Goal: Task Accomplishment & Management: Manage account settings

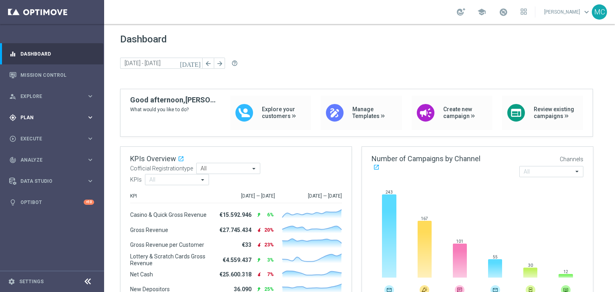
click at [75, 120] on div "gps_fixed Plan" at bounding box center [47, 117] width 77 height 7
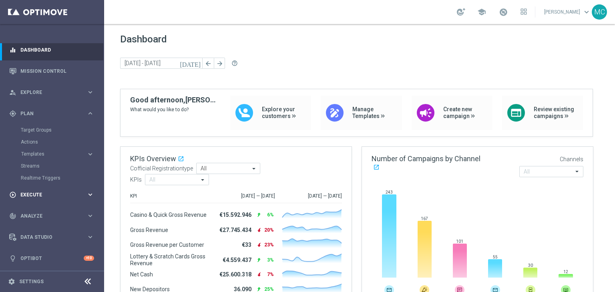
scroll to position [4, 0]
click at [46, 233] on div "Data Studio keyboard_arrow_right" at bounding box center [51, 237] width 103 height 21
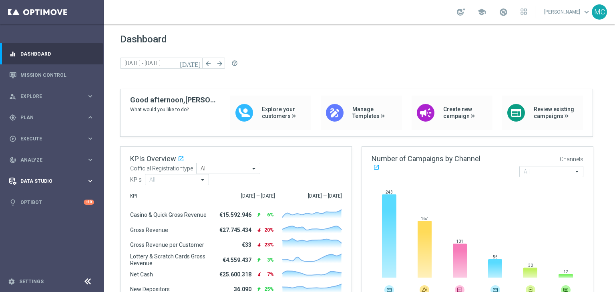
scroll to position [0, 0]
click at [52, 165] on div "track_changes Analyze keyboard_arrow_right" at bounding box center [51, 159] width 103 height 21
click at [43, 176] on link "Customer 360" at bounding box center [52, 176] width 62 height 6
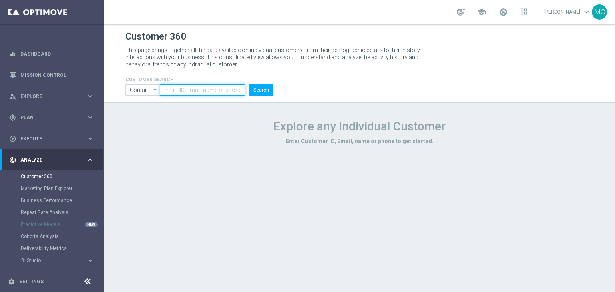
click at [195, 95] on input "text" at bounding box center [202, 89] width 85 height 11
type input "3962375"
click at [257, 92] on button "Search" at bounding box center [261, 89] width 24 height 11
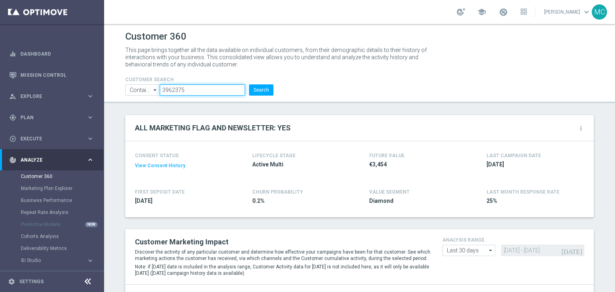
click at [182, 87] on input "3962375" at bounding box center [202, 89] width 85 height 11
click at [54, 121] on div "gps_fixed Plan keyboard_arrow_right" at bounding box center [51, 117] width 103 height 21
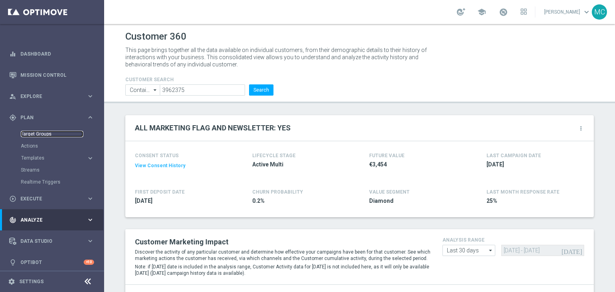
click at [52, 137] on link "Target Groups" at bounding box center [52, 134] width 62 height 6
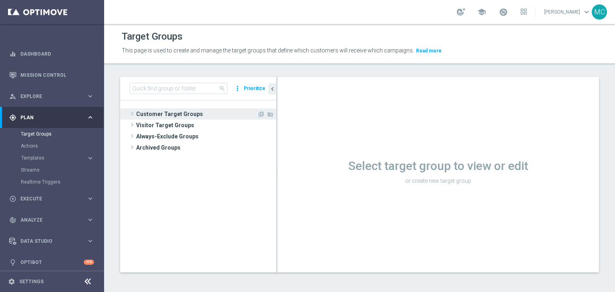
click at [177, 111] on span "Customer Target Groups" at bounding box center [196, 113] width 121 height 11
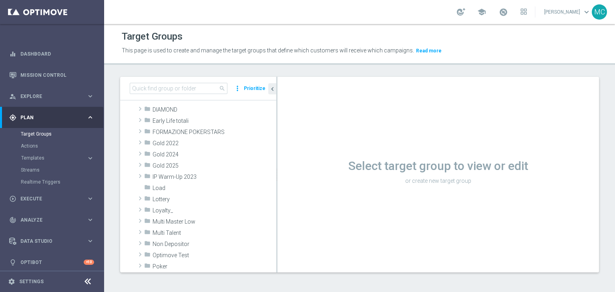
scroll to position [165, 0]
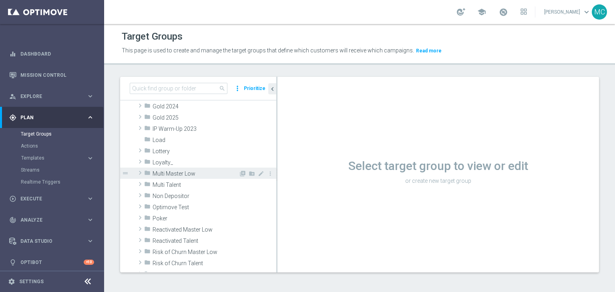
click at [205, 177] on span "Multi Master Low" at bounding box center [195, 174] width 86 height 7
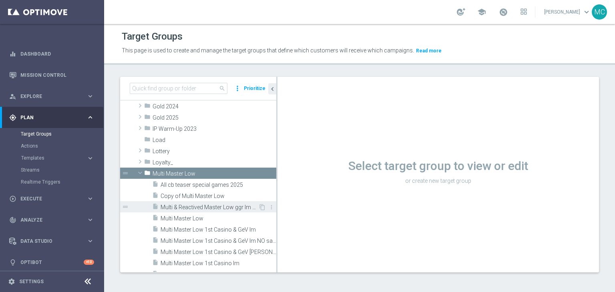
scroll to position [197, 0]
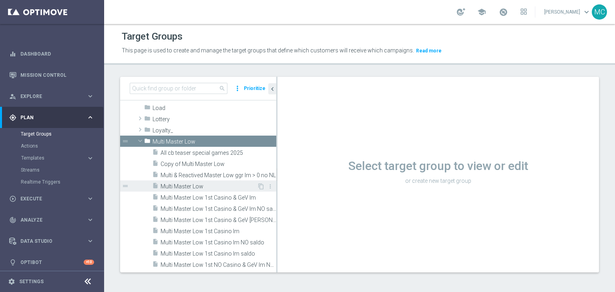
click at [205, 189] on span "Multi Master Low" at bounding box center [208, 186] width 96 height 7
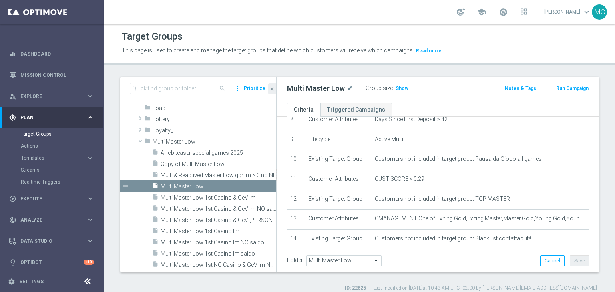
scroll to position [174, 0]
click at [267, 185] on icon "more_vert" at bounding box center [270, 186] width 6 height 6
click at [236, 199] on span "Multi Master Low 1st Casino & GeV lm" at bounding box center [208, 198] width 96 height 7
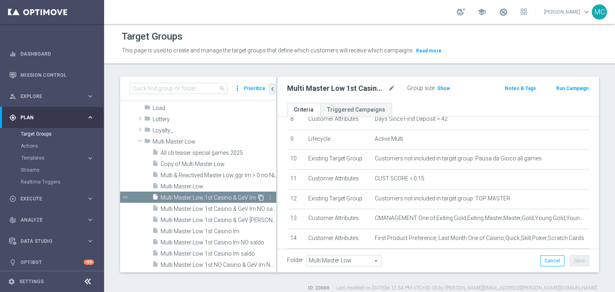
click at [258, 198] on icon "content_copy" at bounding box center [261, 198] width 6 height 6
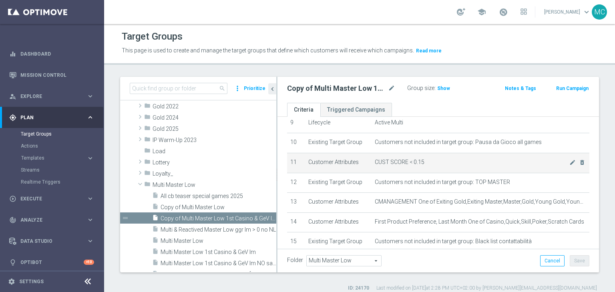
scroll to position [234, 0]
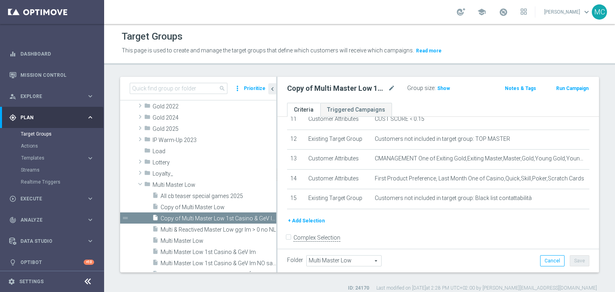
click at [317, 217] on button "+ Add Selection" at bounding box center [306, 221] width 38 height 9
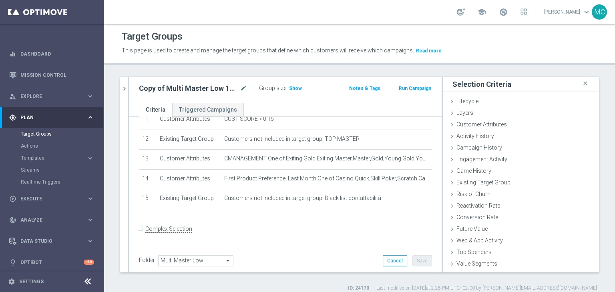
scroll to position [226, 0]
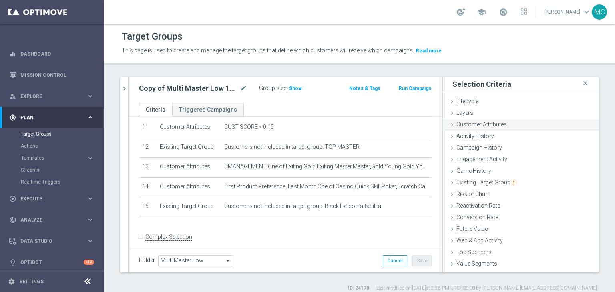
click at [470, 128] on div "Customer Attributes done" at bounding box center [521, 125] width 156 height 12
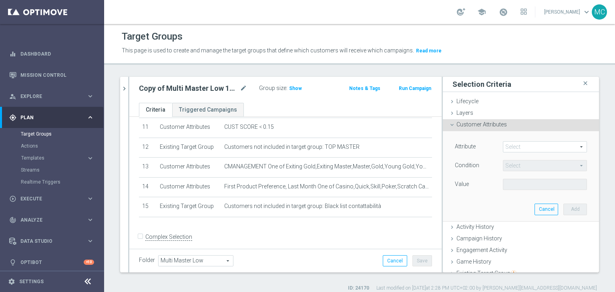
click at [503, 143] on span at bounding box center [544, 147] width 83 height 10
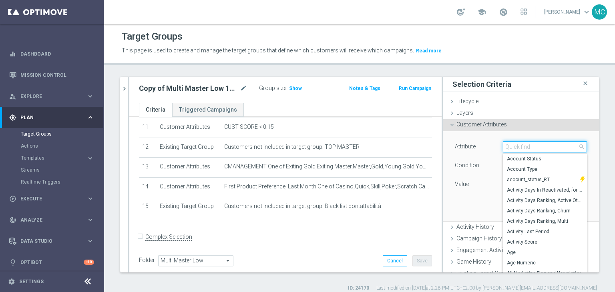
click at [503, 144] on input "search" at bounding box center [545, 146] width 84 height 11
type input "id"
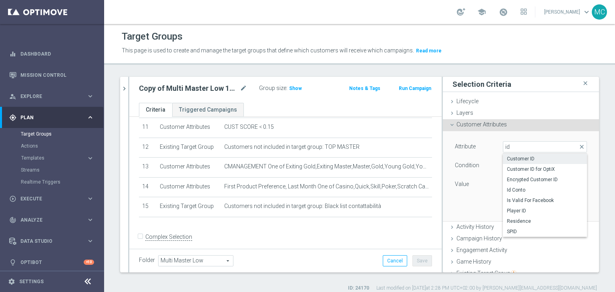
click at [507, 156] on span "Customer ID" at bounding box center [545, 159] width 76 height 6
type input "Customer ID"
type input "="
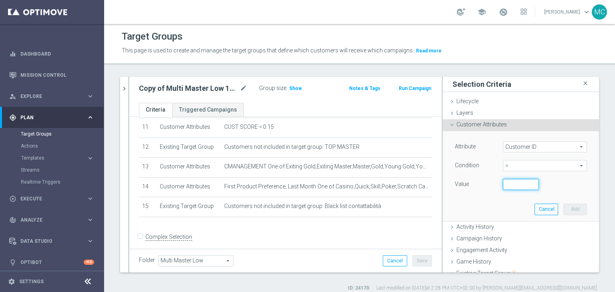
click at [504, 180] on input "number" at bounding box center [521, 184] width 36 height 11
paste input "3962375"
type input "3962375"
click at [563, 208] on button "Add" at bounding box center [575, 209] width 24 height 11
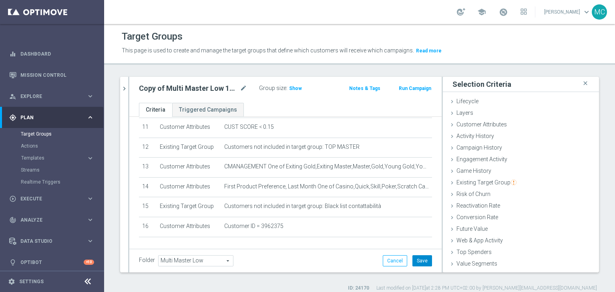
click at [419, 263] on button "Save" at bounding box center [422, 260] width 20 height 11
click at [294, 91] on span "Show" at bounding box center [295, 89] width 13 height 6
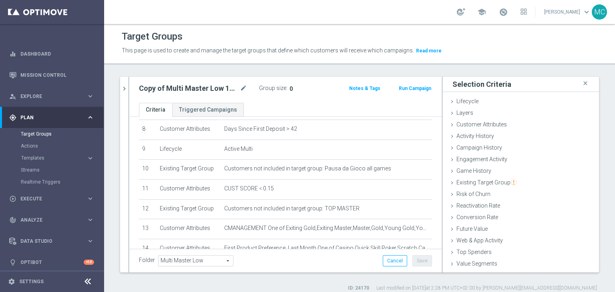
scroll to position [163, 0]
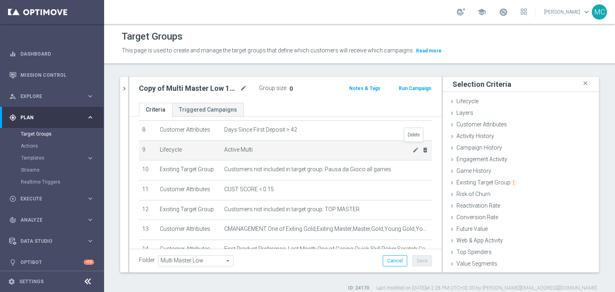
click at [422, 147] on icon "delete_forever" at bounding box center [425, 150] width 6 height 6
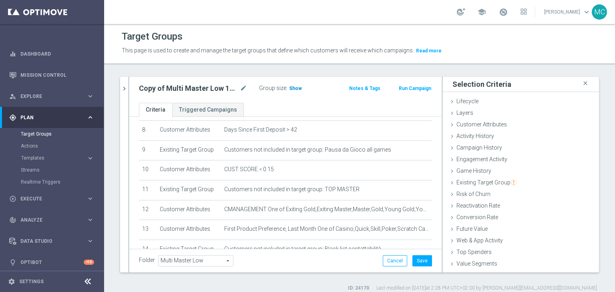
click at [296, 89] on span "Show" at bounding box center [295, 89] width 13 height 6
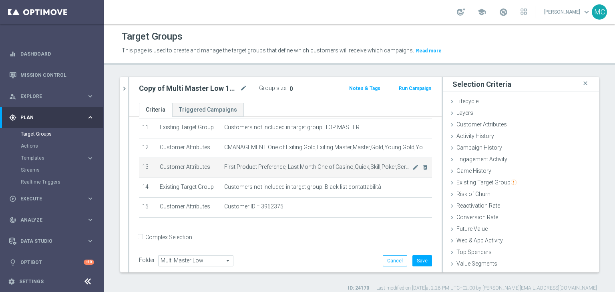
scroll to position [222, 0]
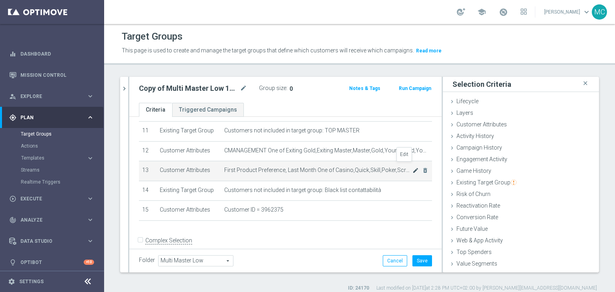
click at [412, 167] on icon "mode_edit" at bounding box center [415, 170] width 6 height 6
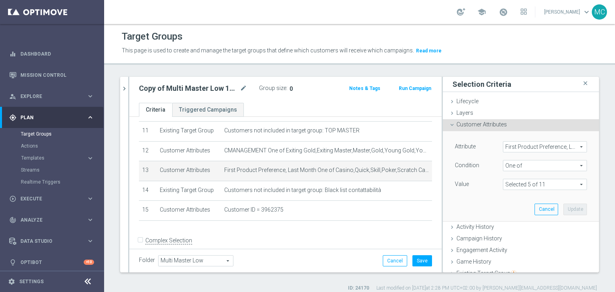
click at [503, 179] on span at bounding box center [544, 184] width 83 height 10
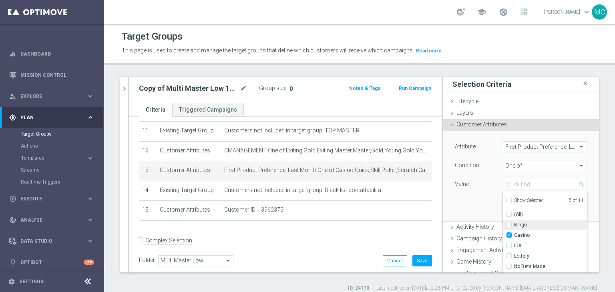
scroll to position [5, 0]
click at [422, 167] on icon "delete_forever" at bounding box center [425, 170] width 6 height 6
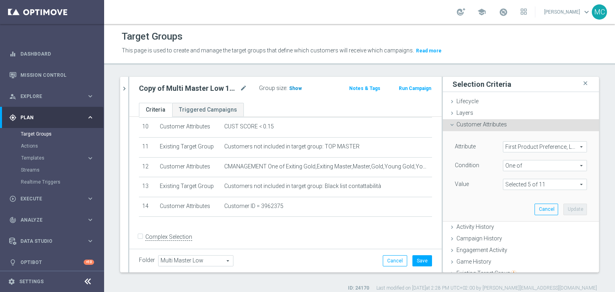
click at [293, 88] on span "Show" at bounding box center [295, 89] width 13 height 6
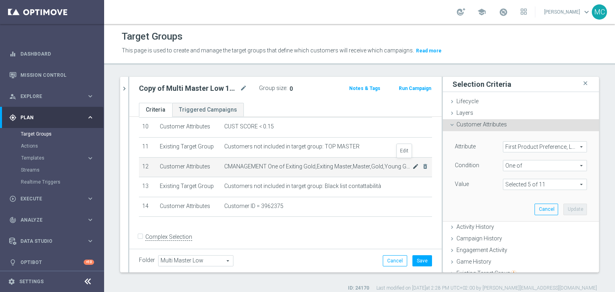
click at [412, 163] on icon "mode_edit" at bounding box center [415, 166] width 6 height 6
click at [503, 183] on span at bounding box center [544, 184] width 83 height 10
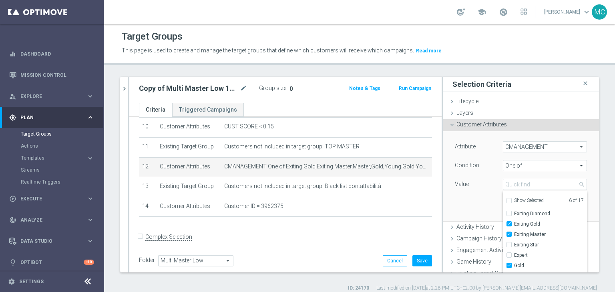
scroll to position [32, 0]
click at [509, 223] on input "Exiting Gold" at bounding box center [511, 224] width 5 height 5
checkbox input "false"
type input "Selected 5 of 17"
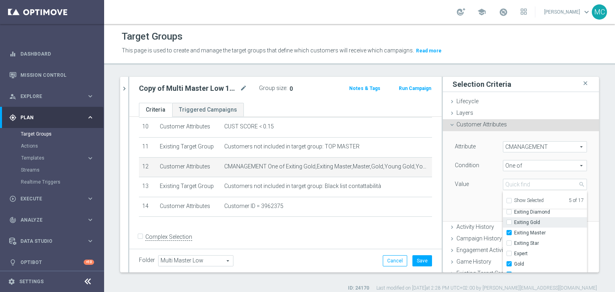
click at [509, 223] on input "Exiting Gold" at bounding box center [511, 222] width 5 height 5
checkbox input "true"
type input "Selected 6 of 17"
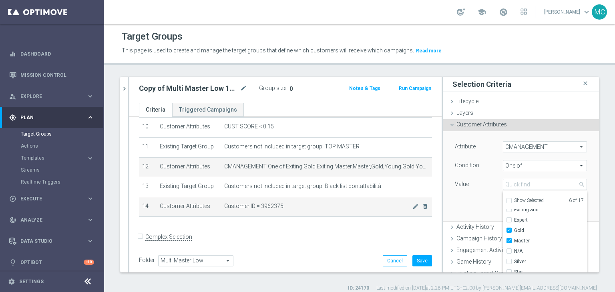
scroll to position [206, 0]
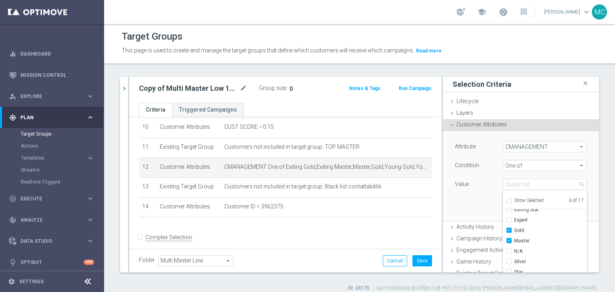
click at [221, 85] on h2 "Copy of Multi Master Low 1st Casino & GeV lm" at bounding box center [188, 89] width 99 height 10
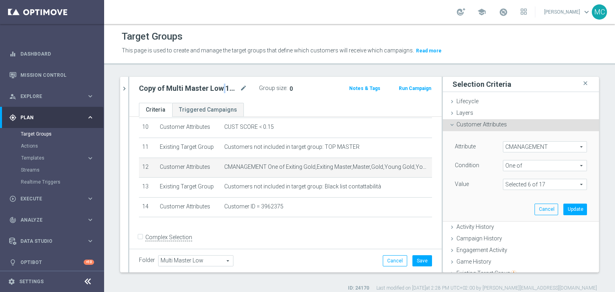
click at [221, 85] on h2 "Copy of Multi Master Low 1st Casino & GeV lm" at bounding box center [188, 89] width 99 height 10
copy div "Copy of Multi Master Low 1st Casino & GeV lm"
click at [126, 90] on icon "chevron_right" at bounding box center [124, 89] width 8 height 8
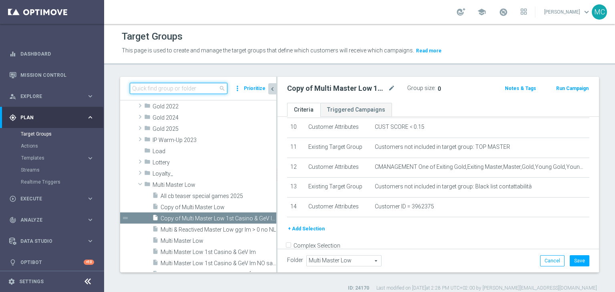
click at [199, 86] on input at bounding box center [179, 88] width 98 height 11
paste input "Reactivated Talent ggr nb lm > 0 1st NO Sport lm"
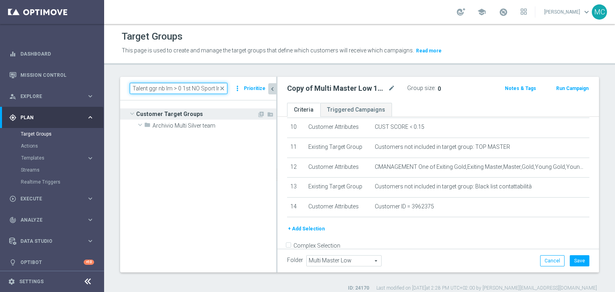
scroll to position [0, 0]
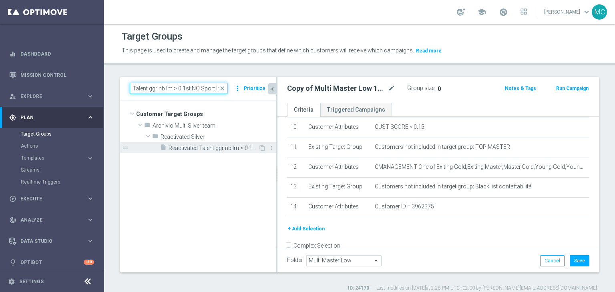
type input "Reactivated Talent ggr nb lm > 0 1st NO Sport lm"
click at [216, 149] on span "Reactivated Talent ggr nb lm > 0 1st NO Sport lm" at bounding box center [214, 148] width 90 height 7
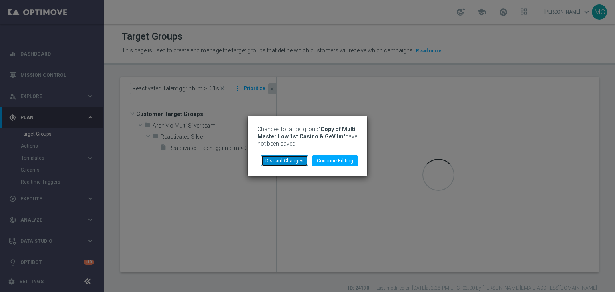
click at [306, 160] on button "Discard Changes" at bounding box center [284, 160] width 47 height 11
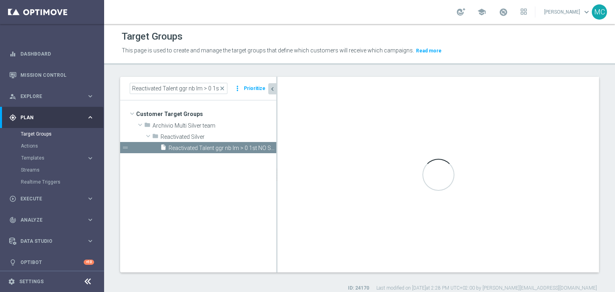
type input "Reactivated Silver"
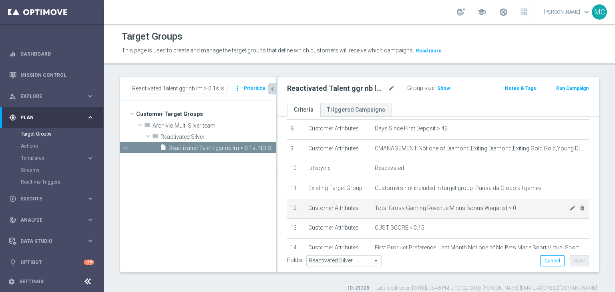
scroll to position [164, 0]
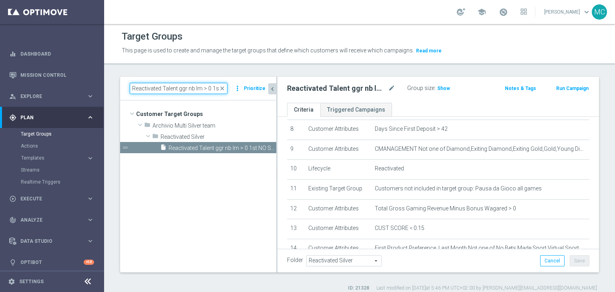
click at [215, 85] on input "Reactivated Talent ggr nb lm > 0 1st NO Sport lm" at bounding box center [179, 88] width 98 height 11
paste input
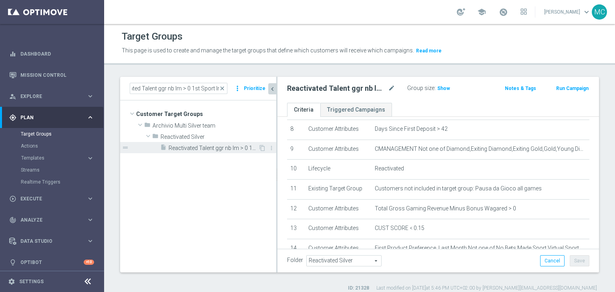
click at [220, 148] on span "Reactivated Talent ggr nb lm > 0 1st Sport lm" at bounding box center [214, 148] width 90 height 7
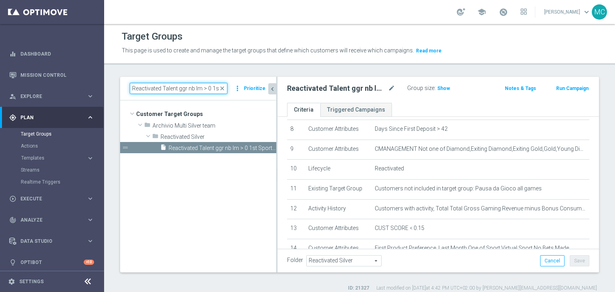
click at [211, 93] on input "Reactivated Talent ggr nb lm > 0 1st Sport lm" at bounding box center [179, 88] width 98 height 11
paste input "Multi Master Low 1st Sport lm saldo"
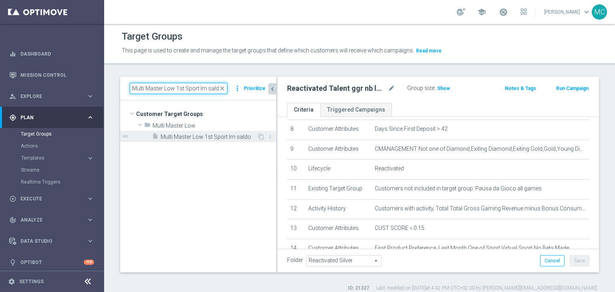
type input "Multi Master Low 1st Sport lm saldo"
click at [220, 139] on span "Multi Master Low 1st Sport lm saldo" at bounding box center [208, 137] width 96 height 7
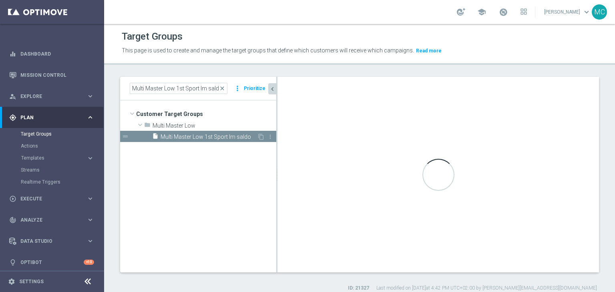
type input "Multi Master Low"
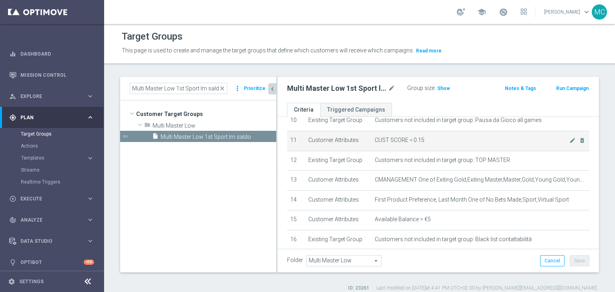
scroll to position [215, 0]
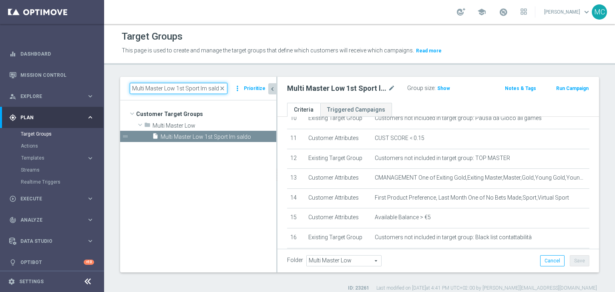
click at [193, 88] on input "Multi Master Low 1st Sport lm saldo" at bounding box center [179, 88] width 98 height 11
paste input "NO Sport lm"
click at [207, 50] on span "This page is used to create and manage the target groups that define which cust…" at bounding box center [268, 50] width 292 height 6
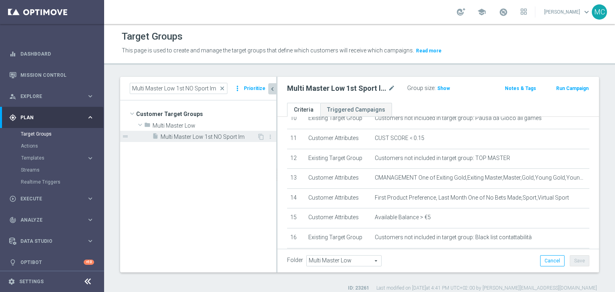
click at [214, 134] on span "Multi Master Low 1st NO Sport lm" at bounding box center [208, 137] width 96 height 7
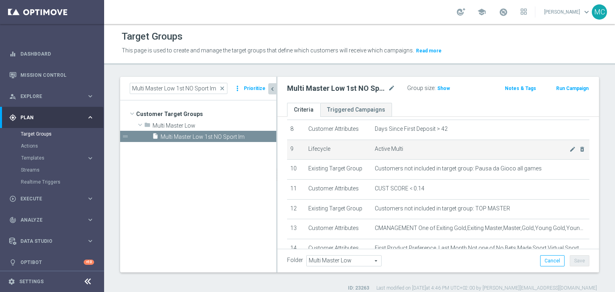
scroll to position [191, 0]
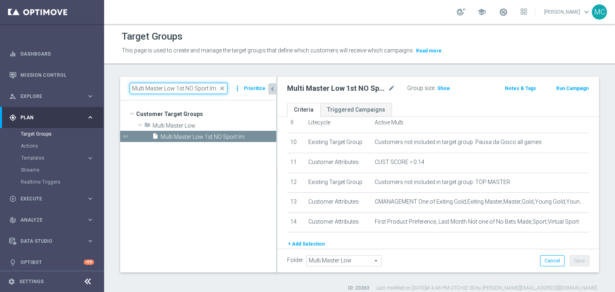
click at [187, 90] on input "Multi Master Low 1st NO Sport lm" at bounding box center [179, 88] width 98 height 11
paste input "Talent ggr nb lm > 0 1st NO Sport [PERSON_NAME]"
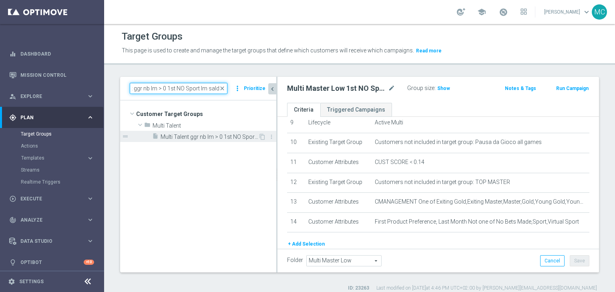
type input "Multi Talent ggr nb lm > 0 1st NO Sport lm saldo"
click at [197, 134] on span "Multi Talent ggr nb lm > 0 1st NO Sport lm saldo" at bounding box center [209, 137] width 98 height 7
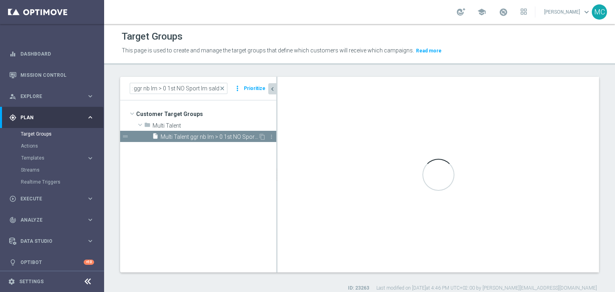
scroll to position [0, 0]
type input "Multi Talent"
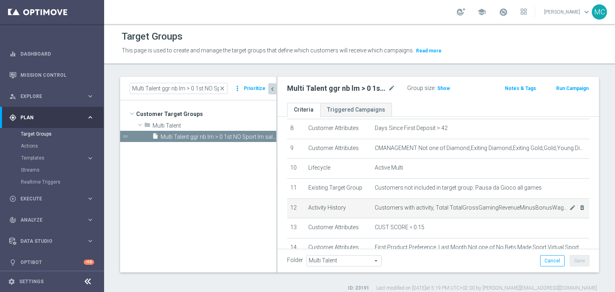
scroll to position [165, 0]
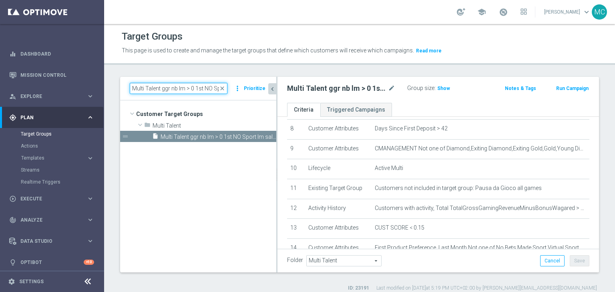
click at [203, 85] on input "Multi Talent ggr nb lm > 0 1st NO Sport lm saldo" at bounding box center [179, 88] width 98 height 11
paste input "NO"
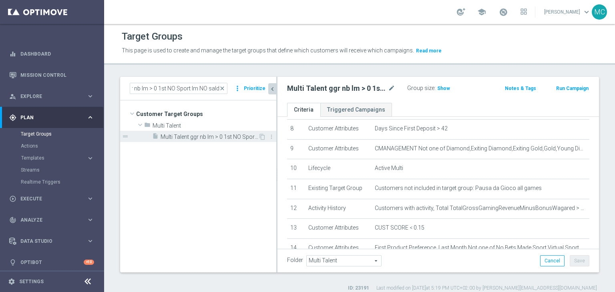
click at [216, 136] on span "Multi Talent ggr nb lm > 0 1st NO Sport lm NO saldo" at bounding box center [209, 137] width 98 height 7
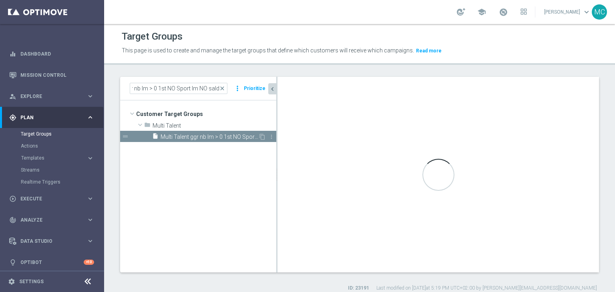
scroll to position [0, 0]
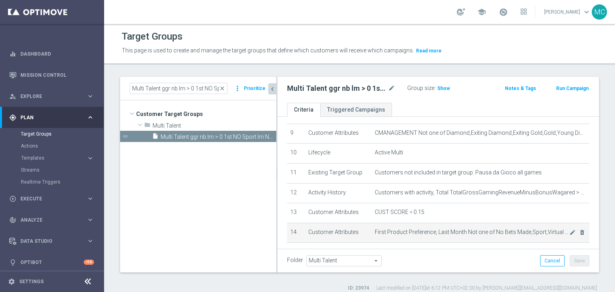
scroll to position [168, 0]
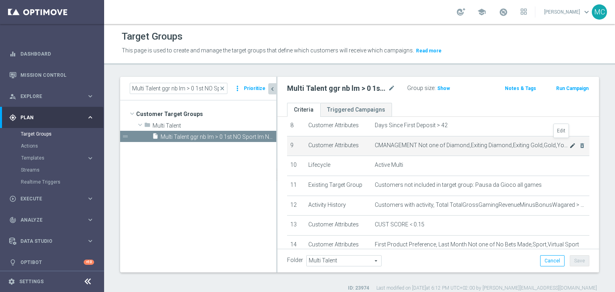
click at [569, 145] on icon "mode_edit" at bounding box center [572, 145] width 6 height 6
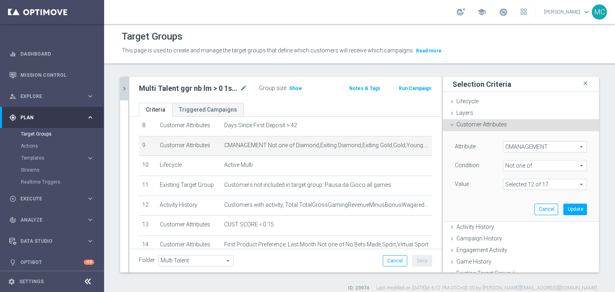
click at [125, 88] on icon "chevron_right" at bounding box center [124, 89] width 8 height 8
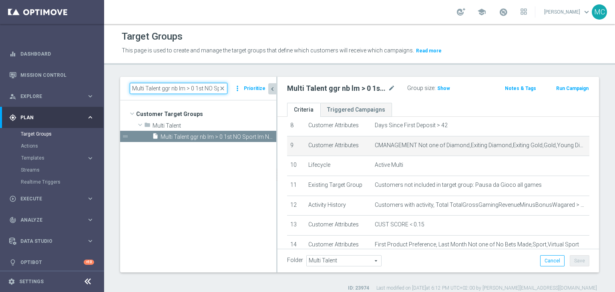
click at [170, 93] on input "Multi Talent ggr nb lm > 0 1st NO Sport lm NO saldo" at bounding box center [179, 88] width 98 height 11
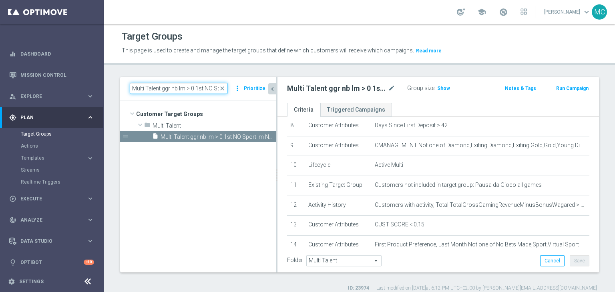
click at [170, 93] on input "Multi Talent ggr nb lm > 0 1st NO Sport lm NO saldo" at bounding box center [179, 88] width 98 height 11
paste input "Master Low 1st Sport lm"
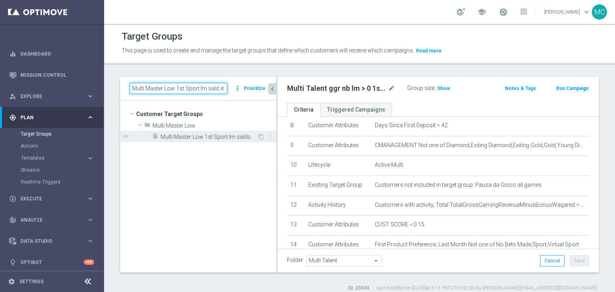
type input "Multi Master Low 1st Sport lm saldo"
click at [206, 135] on span "Multi Master Low 1st Sport lm saldo" at bounding box center [208, 137] width 96 height 7
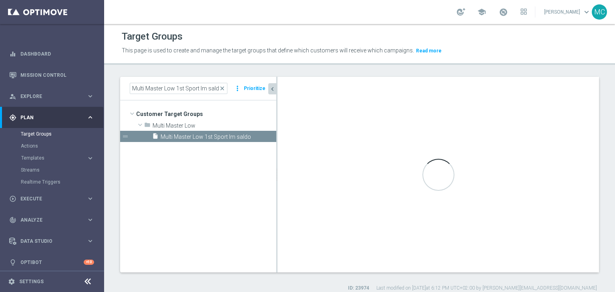
type input "Multi Master Low"
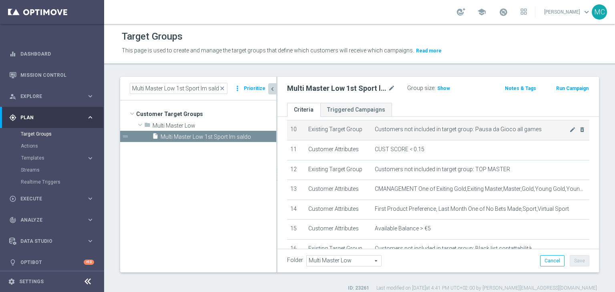
scroll to position [203, 0]
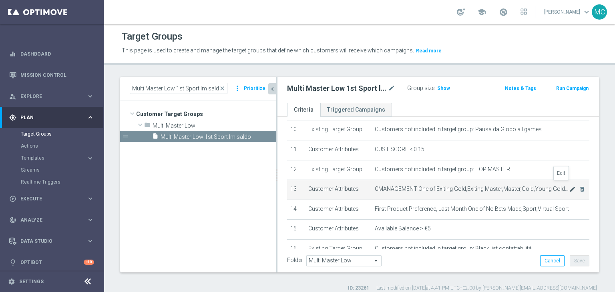
click at [569, 186] on icon "mode_edit" at bounding box center [572, 189] width 6 height 6
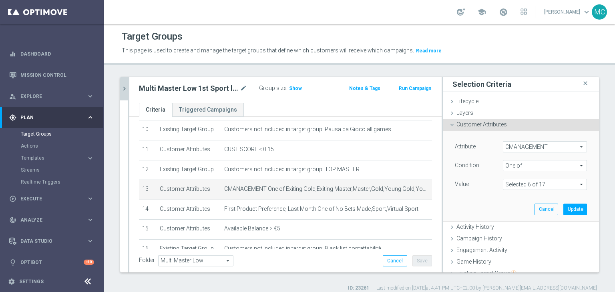
click at [527, 184] on span at bounding box center [544, 184] width 83 height 10
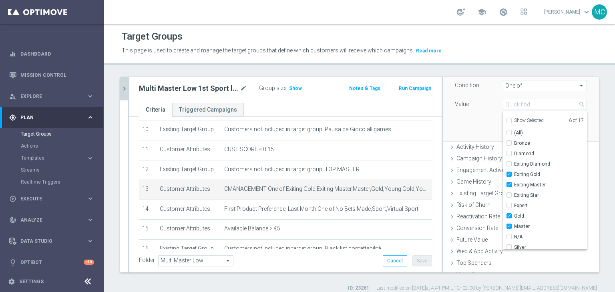
scroll to position [0, 0]
click at [475, 131] on div "Attribute CMANAGEMENT CMANAGEMENT arrow_drop_down search Condition One of One o…" at bounding box center [521, 96] width 144 height 90
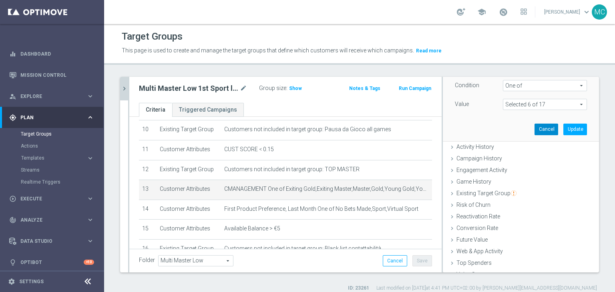
click at [534, 125] on button "Cancel" at bounding box center [546, 129] width 24 height 11
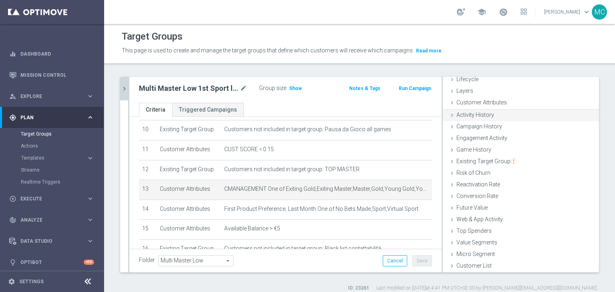
scroll to position [21, 0]
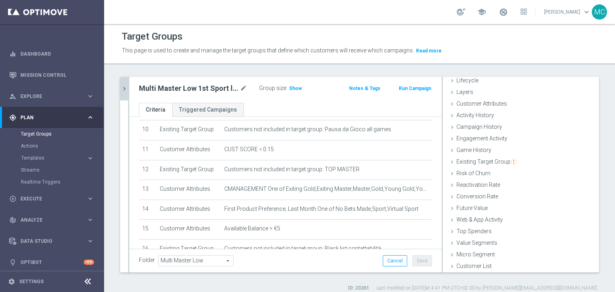
click at [122, 88] on icon "chevron_right" at bounding box center [124, 89] width 8 height 8
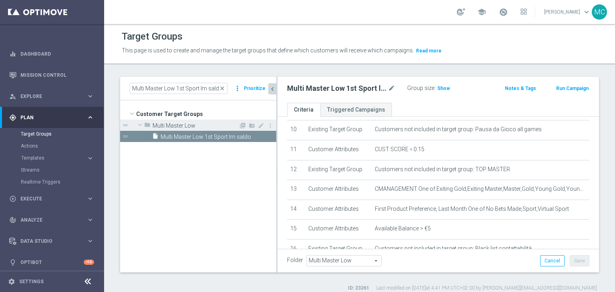
scroll to position [23, 0]
click at [259, 137] on icon "content_copy" at bounding box center [261, 137] width 6 height 6
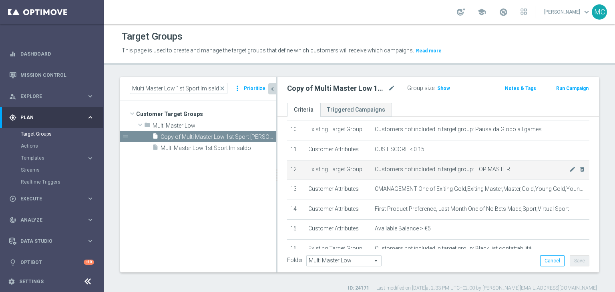
scroll to position [253, 0]
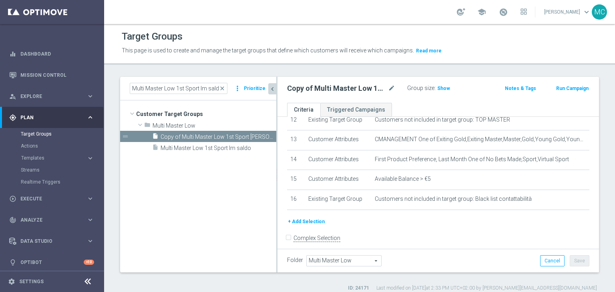
click at [317, 217] on button "+ Add Selection" at bounding box center [306, 221] width 38 height 9
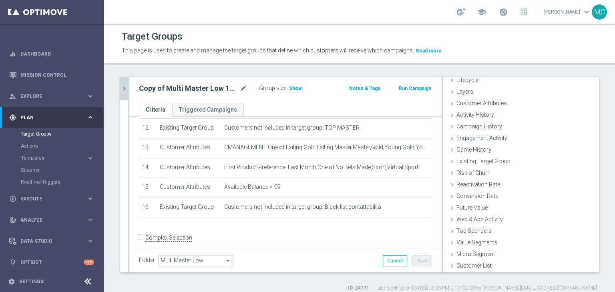
scroll to position [21, 0]
click at [479, 108] on div "Customer Attributes done selection saved" at bounding box center [521, 104] width 156 height 12
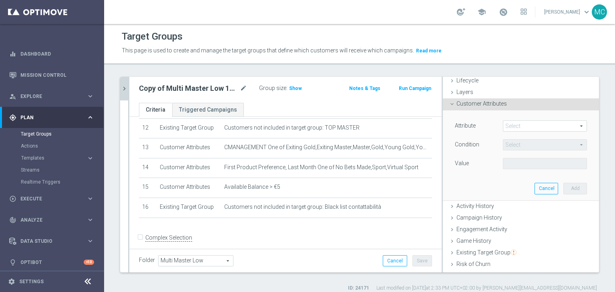
click at [503, 124] on span at bounding box center [544, 126] width 83 height 10
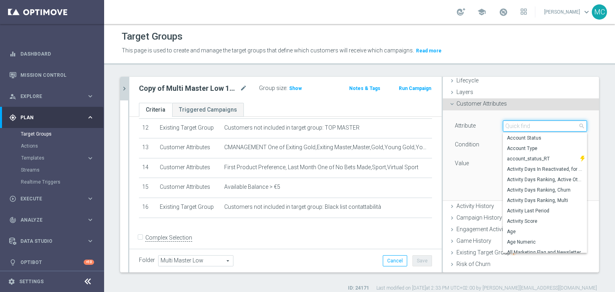
click at [503, 124] on input "search" at bounding box center [545, 125] width 84 height 11
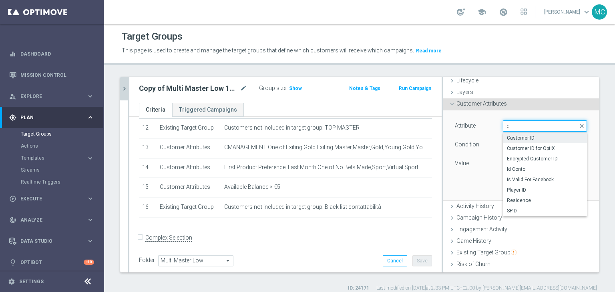
type input "id"
click at [508, 138] on span "Customer ID" at bounding box center [545, 138] width 76 height 6
type input "Customer ID"
type input "="
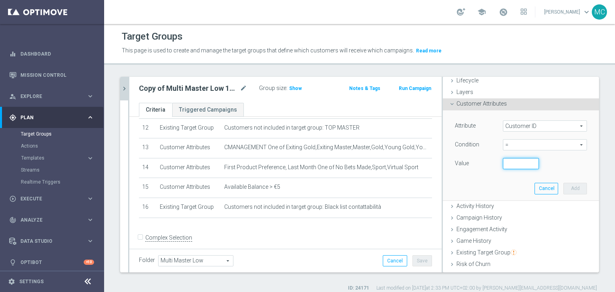
click at [504, 165] on input "number" at bounding box center [521, 163] width 36 height 11
type input "3962375"
click at [563, 188] on button "Add" at bounding box center [575, 188] width 24 height 11
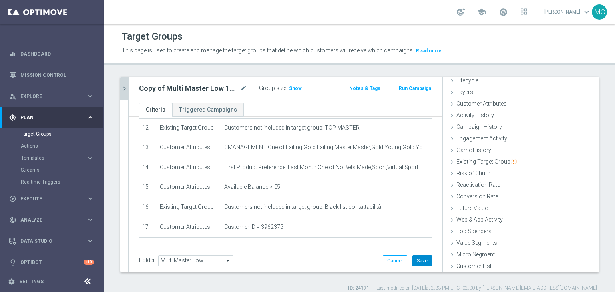
click at [414, 257] on button "Save" at bounding box center [422, 260] width 20 height 11
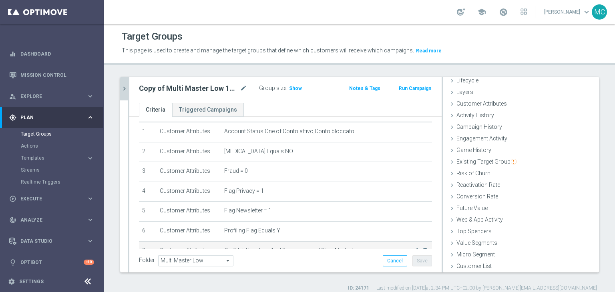
scroll to position [0, 0]
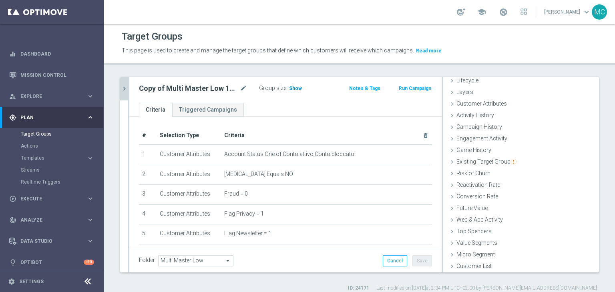
click at [298, 90] on span "Show" at bounding box center [295, 89] width 13 height 6
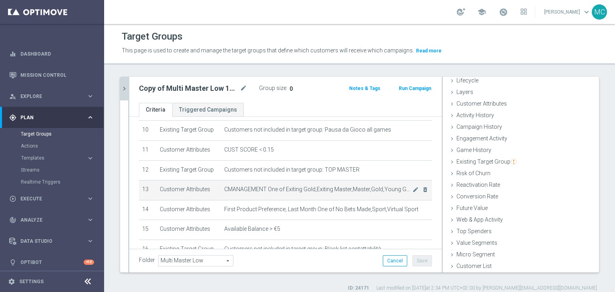
scroll to position [219, 0]
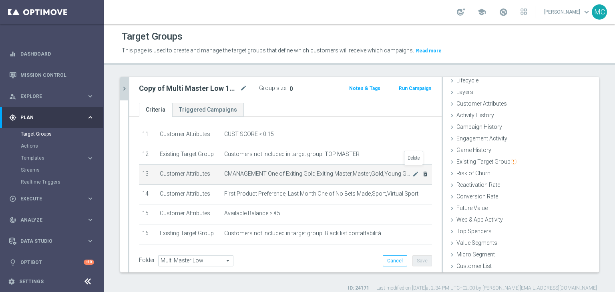
click at [422, 171] on icon "delete_forever" at bounding box center [425, 174] width 6 height 6
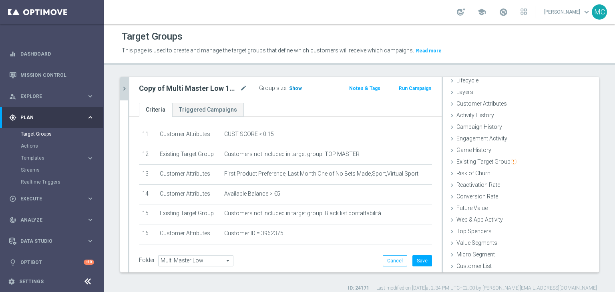
click at [296, 92] on h3 "Show" at bounding box center [295, 88] width 14 height 9
click at [383, 260] on button "Cancel" at bounding box center [395, 260] width 24 height 11
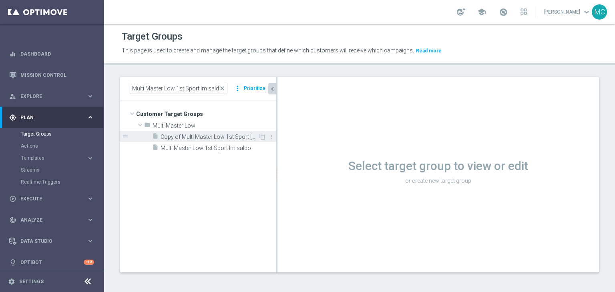
click at [208, 140] on span "Copy of Multi Master Low 1st Sport [PERSON_NAME]" at bounding box center [209, 137] width 98 height 7
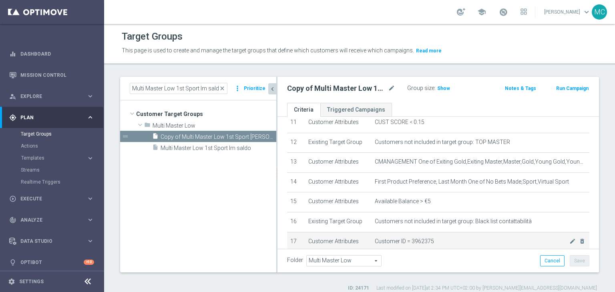
scroll to position [227, 0]
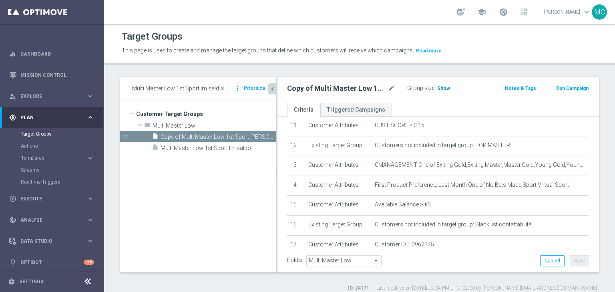
click at [438, 87] on span "Show" at bounding box center [443, 89] width 13 height 6
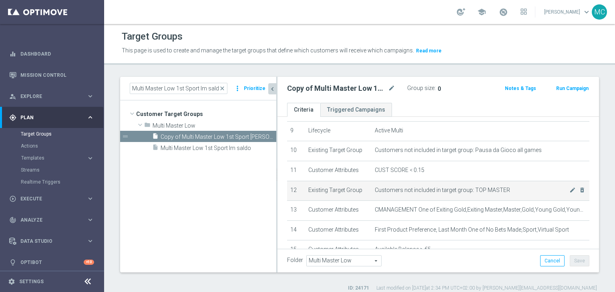
scroll to position [215, 0]
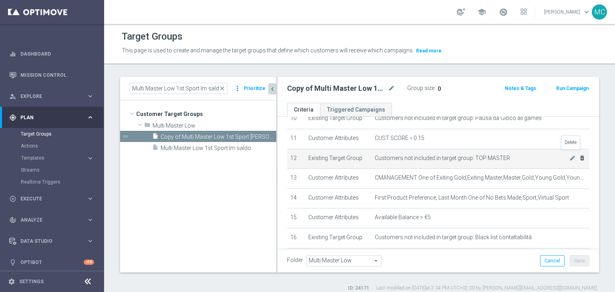
click at [579, 155] on icon "delete_forever" at bounding box center [582, 158] width 6 height 6
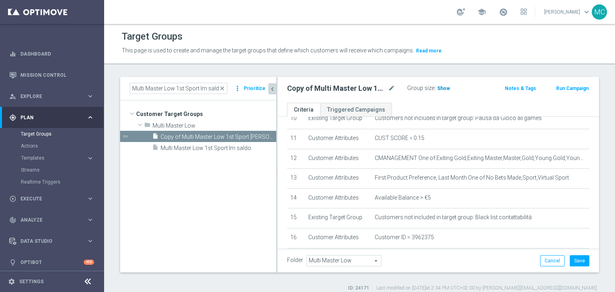
click at [445, 90] on span "Show" at bounding box center [443, 89] width 13 height 6
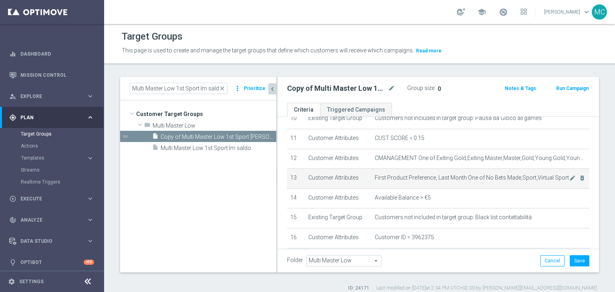
scroll to position [253, 0]
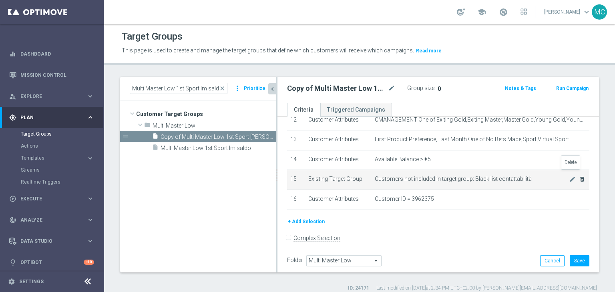
click at [579, 176] on icon "delete_forever" at bounding box center [582, 179] width 6 height 6
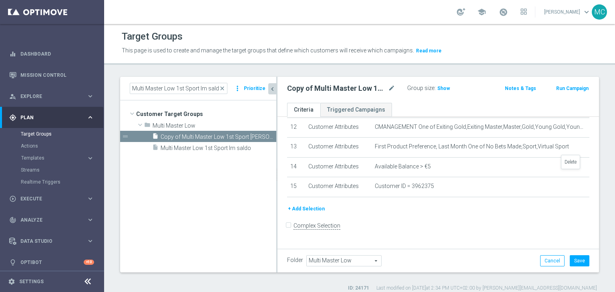
scroll to position [234, 0]
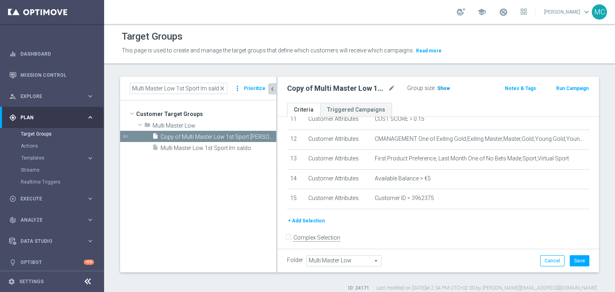
click at [445, 91] on span "Show" at bounding box center [443, 89] width 13 height 6
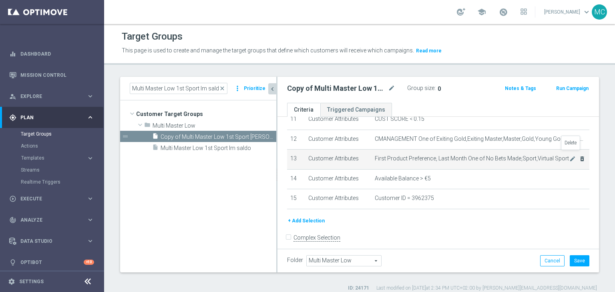
click at [579, 156] on icon "delete_forever" at bounding box center [582, 159] width 6 height 6
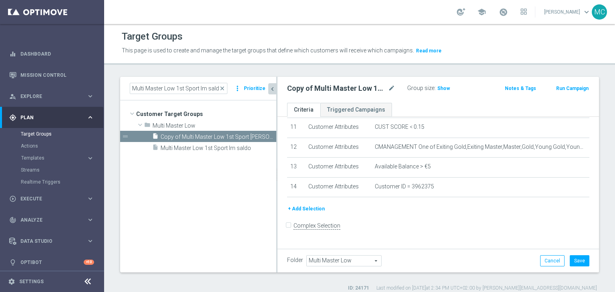
scroll to position [215, 0]
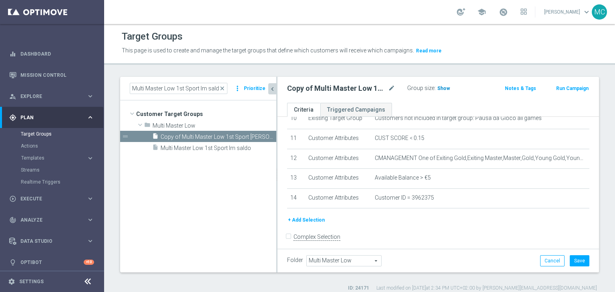
click at [447, 89] on span "Show" at bounding box center [443, 89] width 13 height 6
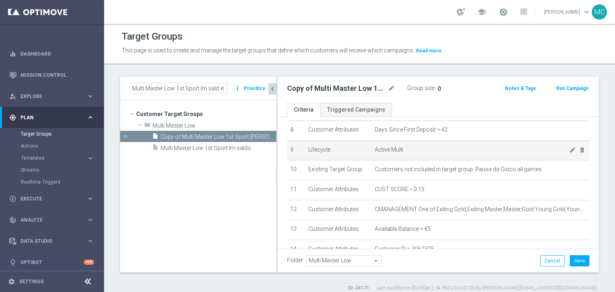
scroll to position [165, 0]
click at [579, 146] on icon "delete_forever" at bounding box center [582, 148] width 6 height 6
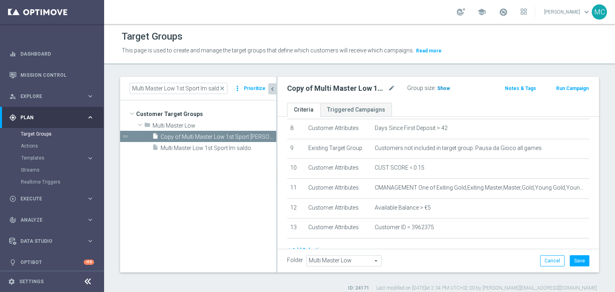
click at [443, 88] on span "Show" at bounding box center [443, 89] width 13 height 6
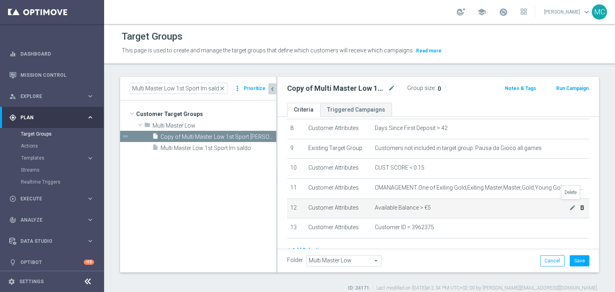
click at [579, 205] on icon "delete_forever" at bounding box center [582, 208] width 6 height 6
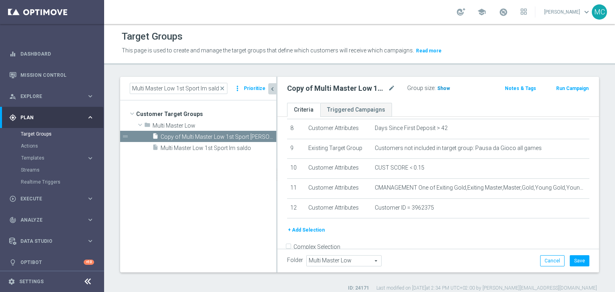
click at [446, 86] on span "Show" at bounding box center [443, 89] width 13 height 6
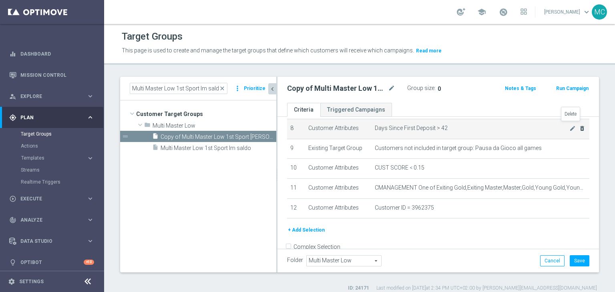
click at [579, 125] on icon "delete_forever" at bounding box center [582, 128] width 6 height 6
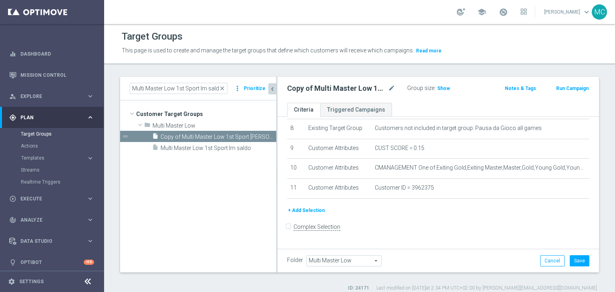
scroll to position [156, 0]
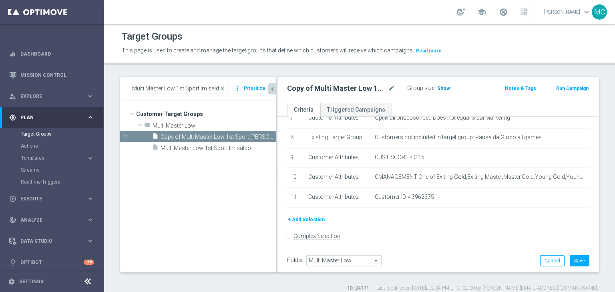
click at [443, 88] on span "Show" at bounding box center [443, 89] width 13 height 6
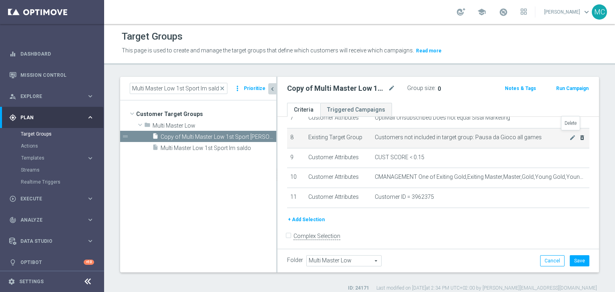
click at [579, 134] on icon "delete_forever" at bounding box center [582, 137] width 6 height 6
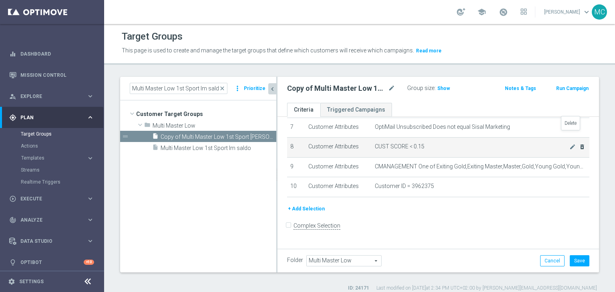
scroll to position [136, 0]
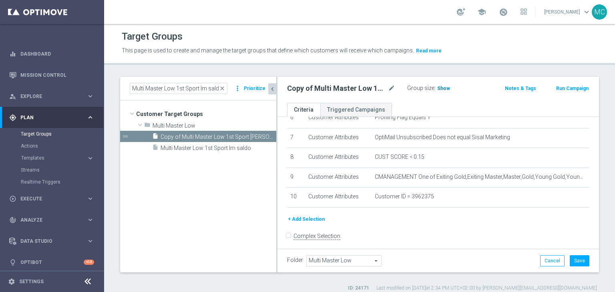
click at [445, 90] on span "Show" at bounding box center [443, 89] width 13 height 6
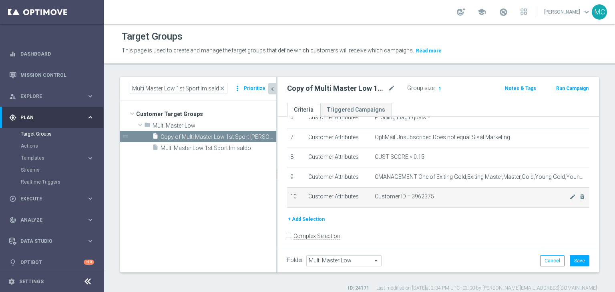
click at [425, 193] on span "Customer ID = 3962375" at bounding box center [472, 196] width 194 height 7
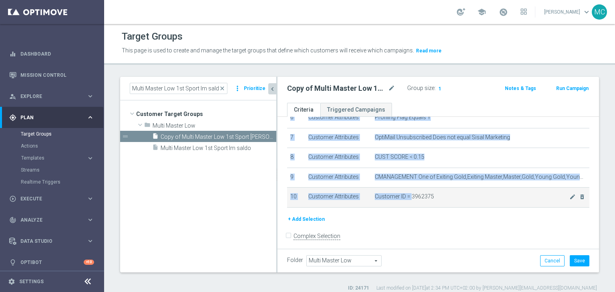
click at [425, 193] on span "Customer ID = 3962375" at bounding box center [472, 196] width 194 height 7
copy table "# Selection Type Criteria delete_forever 1 Customer Attributes Account Status O…"
